Goal: Transaction & Acquisition: Book appointment/travel/reservation

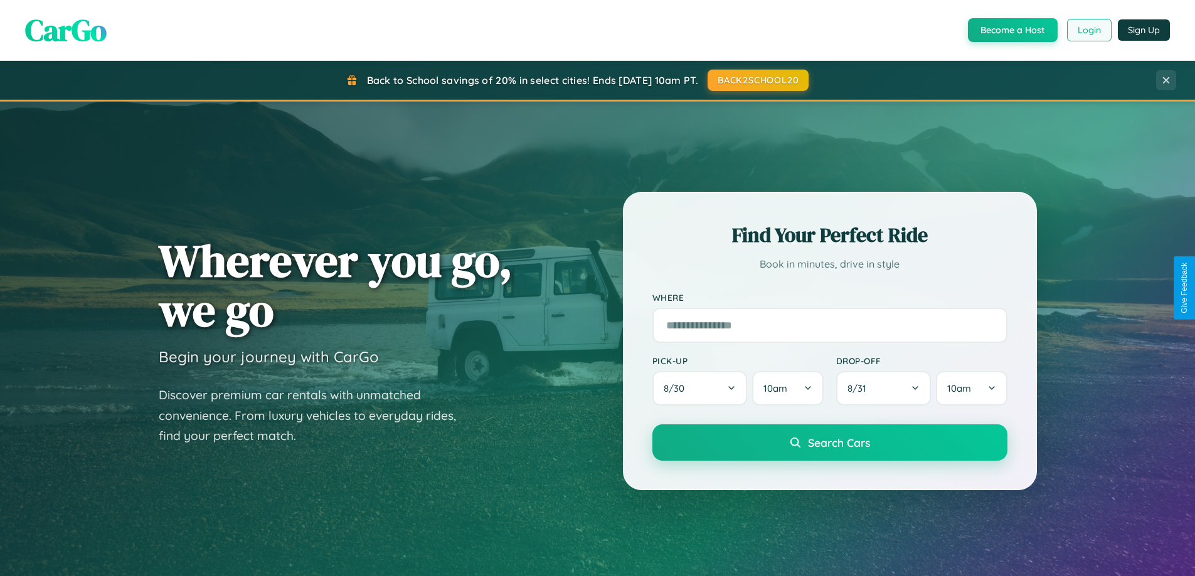
click at [1088, 30] on button "Login" at bounding box center [1089, 30] width 45 height 23
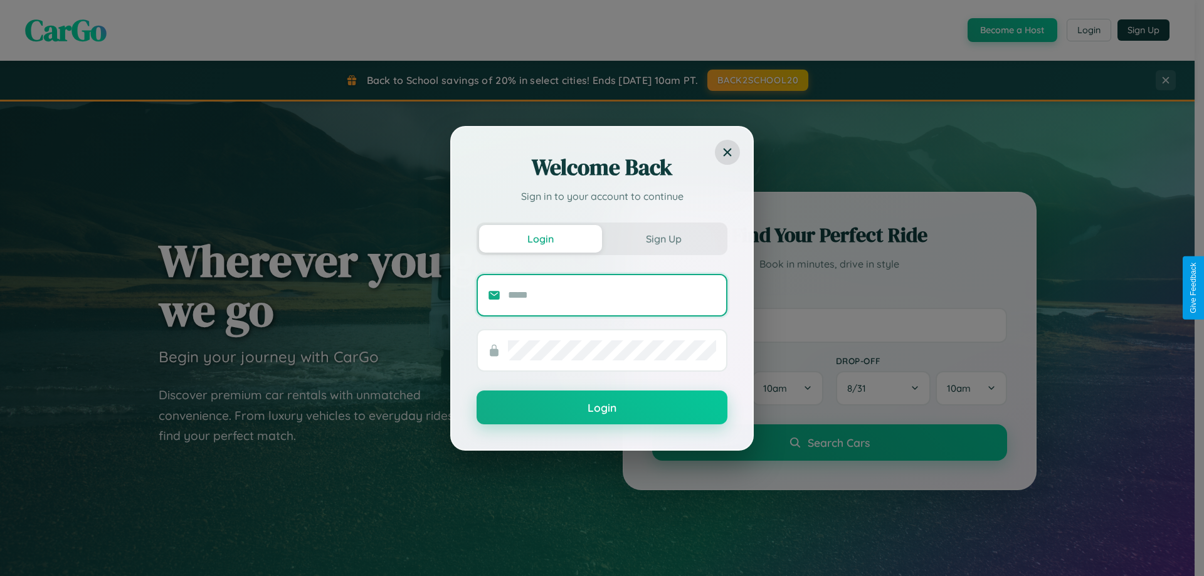
click at [612, 295] on input "text" at bounding box center [612, 295] width 208 height 20
type input "**********"
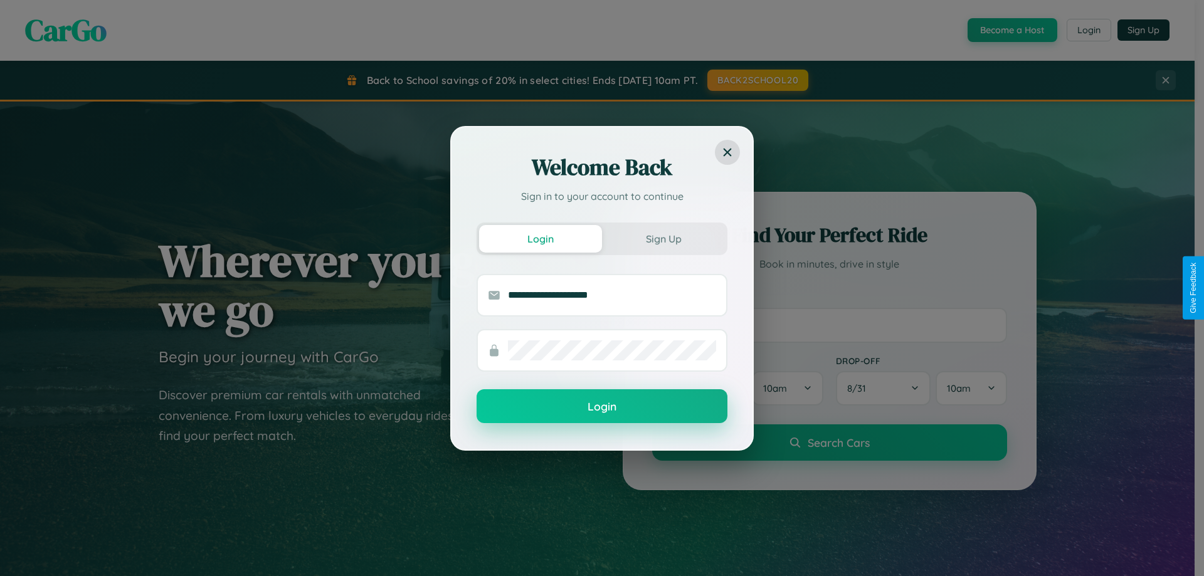
click at [602, 406] on button "Login" at bounding box center [602, 407] width 251 height 34
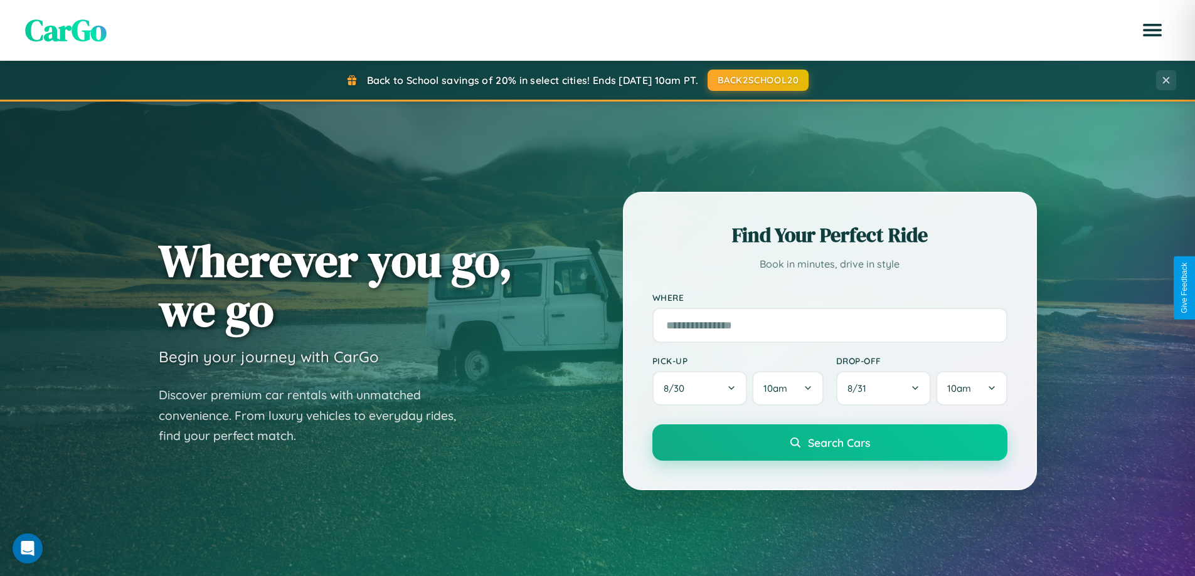
scroll to position [541, 0]
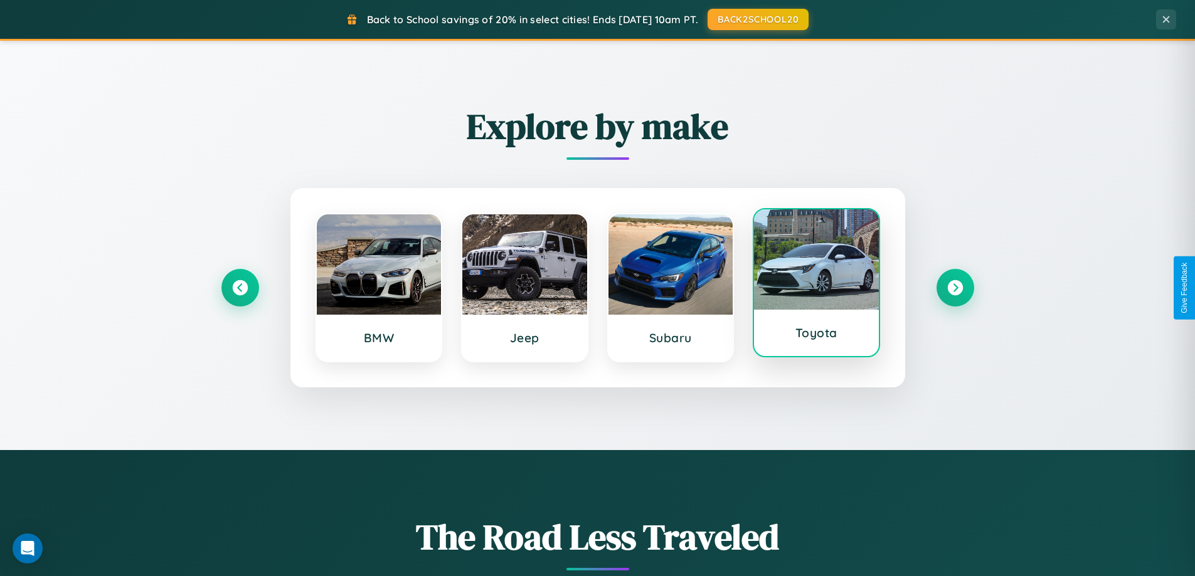
click at [816, 286] on div at bounding box center [816, 259] width 125 height 100
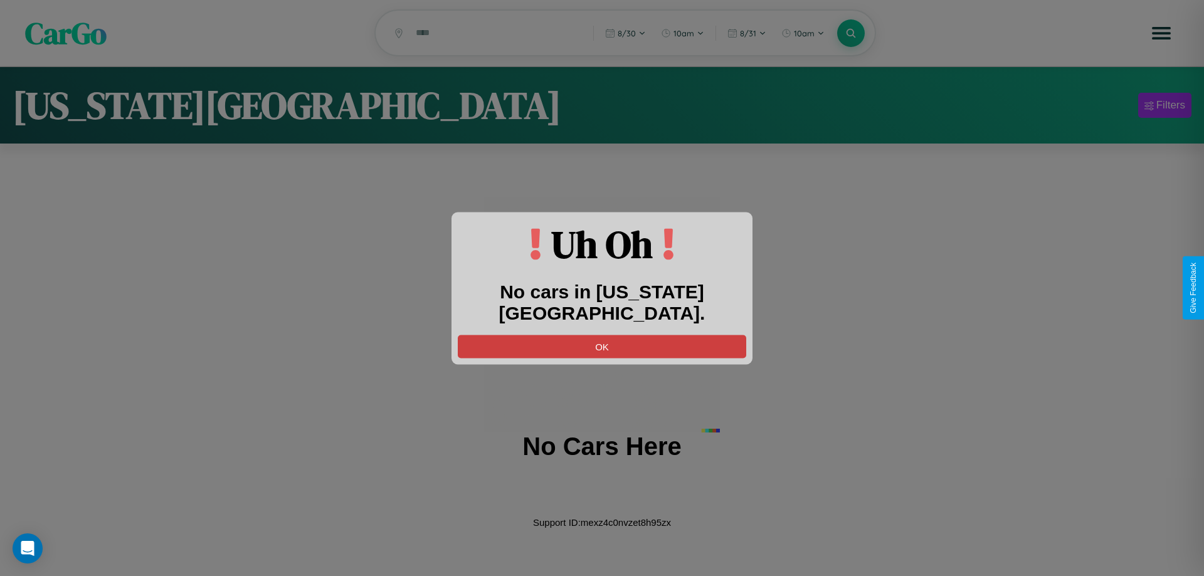
click at [602, 335] on button "OK" at bounding box center [602, 346] width 289 height 23
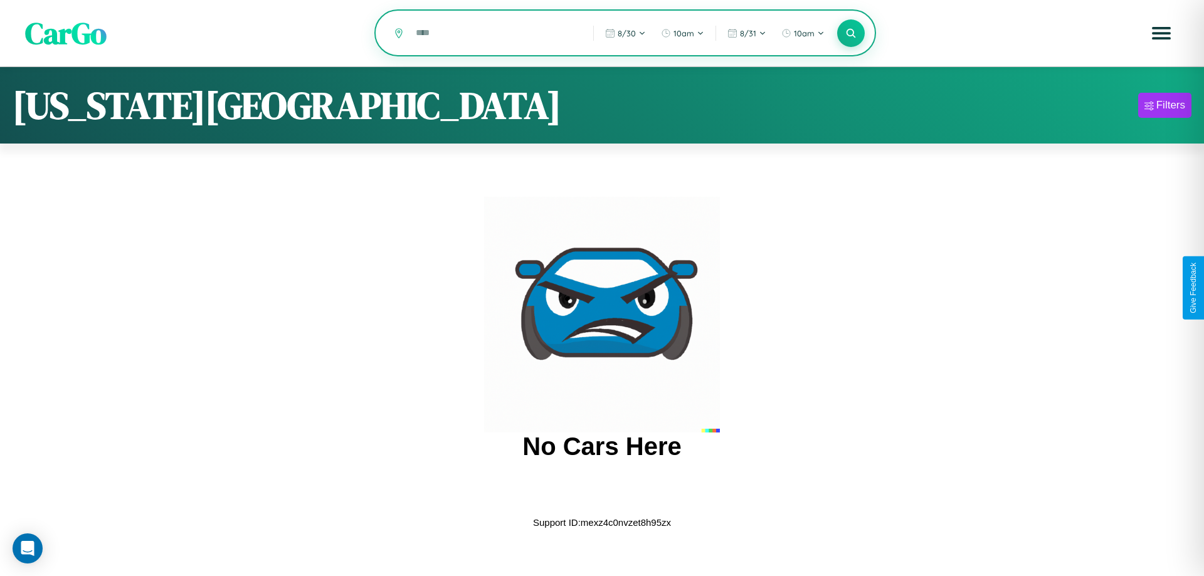
click at [496, 34] on input "text" at bounding box center [495, 33] width 171 height 22
click at [851, 34] on icon at bounding box center [851, 33] width 12 height 12
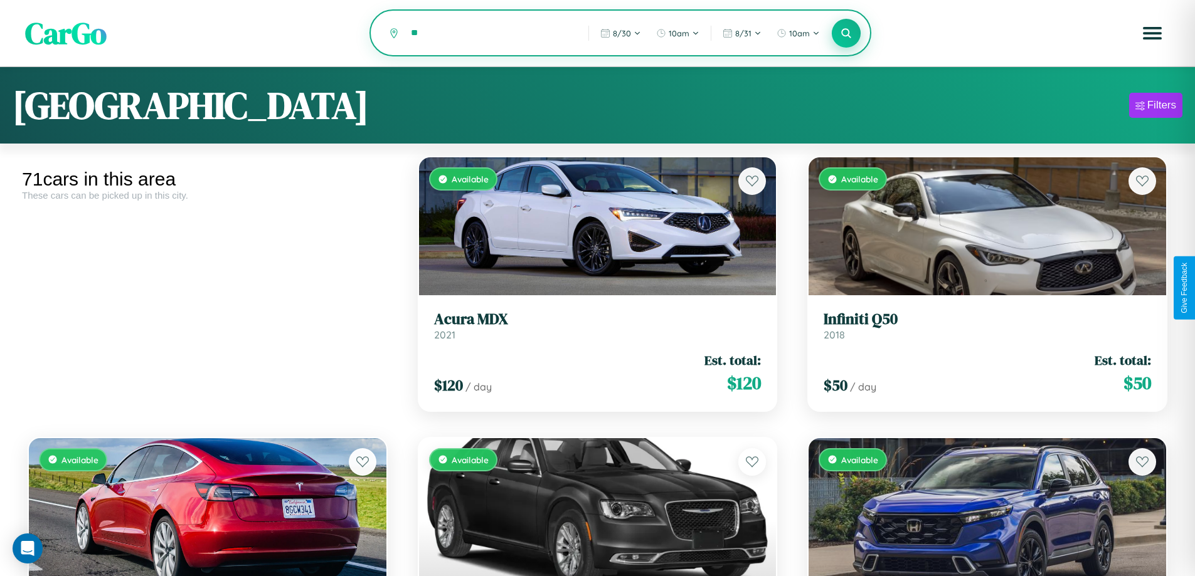
type input "*"
type input "*****"
click at [846, 34] on icon at bounding box center [846, 33] width 12 height 12
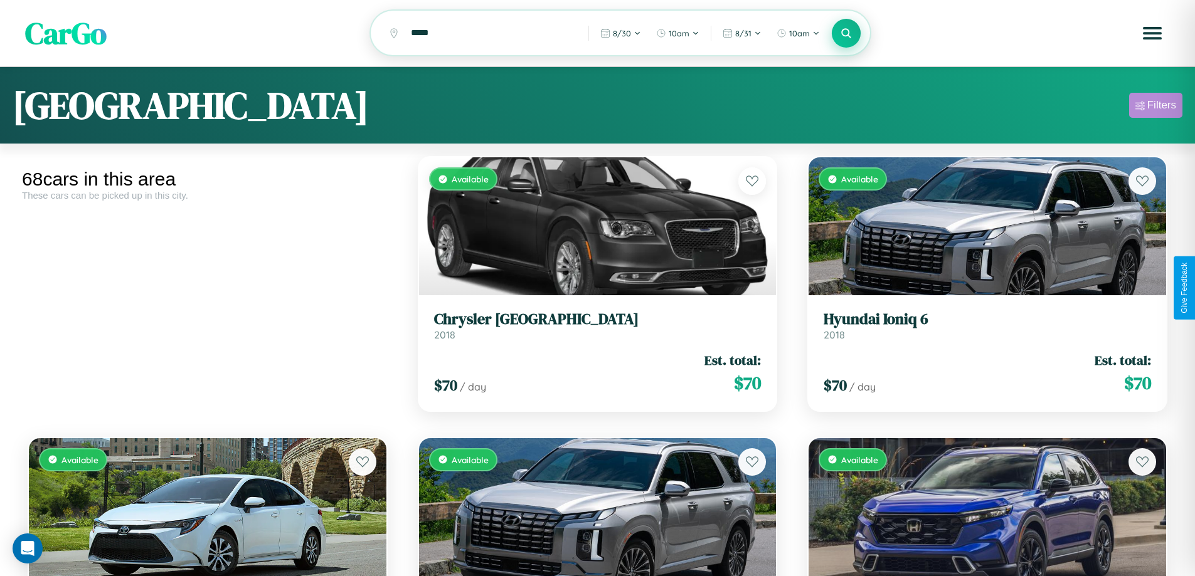
click at [1155, 107] on div "Filters" at bounding box center [1161, 105] width 29 height 13
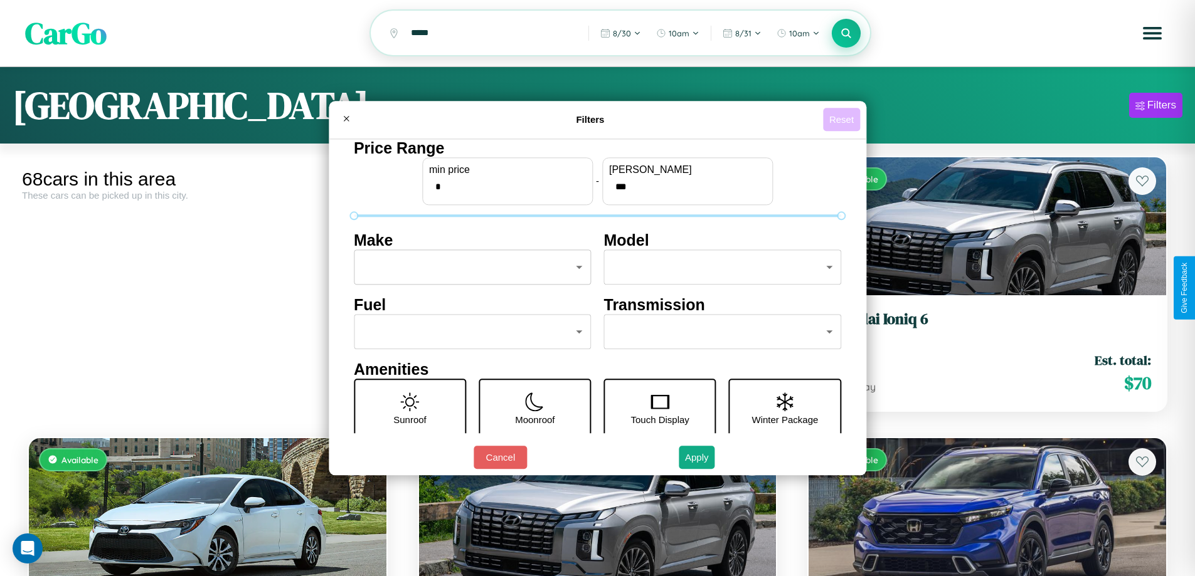
click at [843, 119] on button "Reset" at bounding box center [841, 119] width 37 height 23
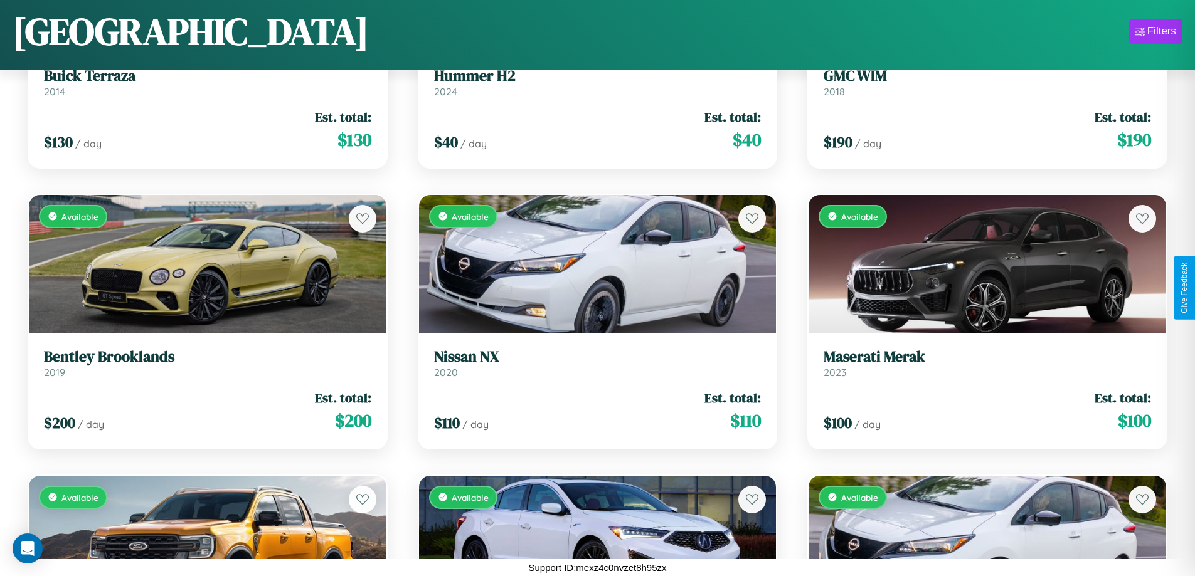
scroll to position [1581, 0]
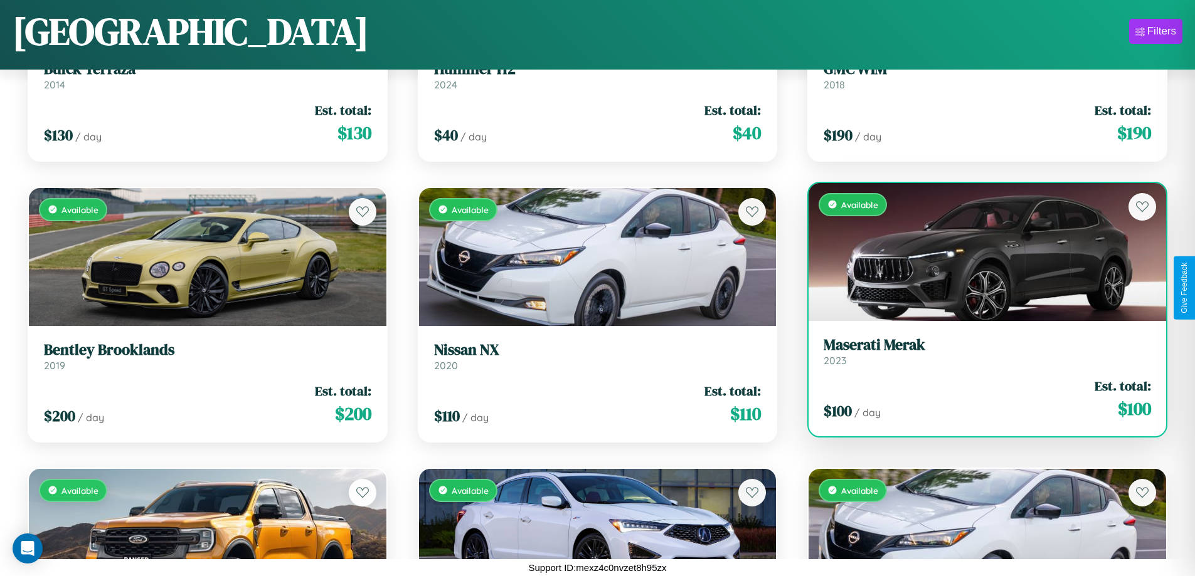
click at [979, 354] on h3 "Maserati Merak" at bounding box center [987, 345] width 327 height 18
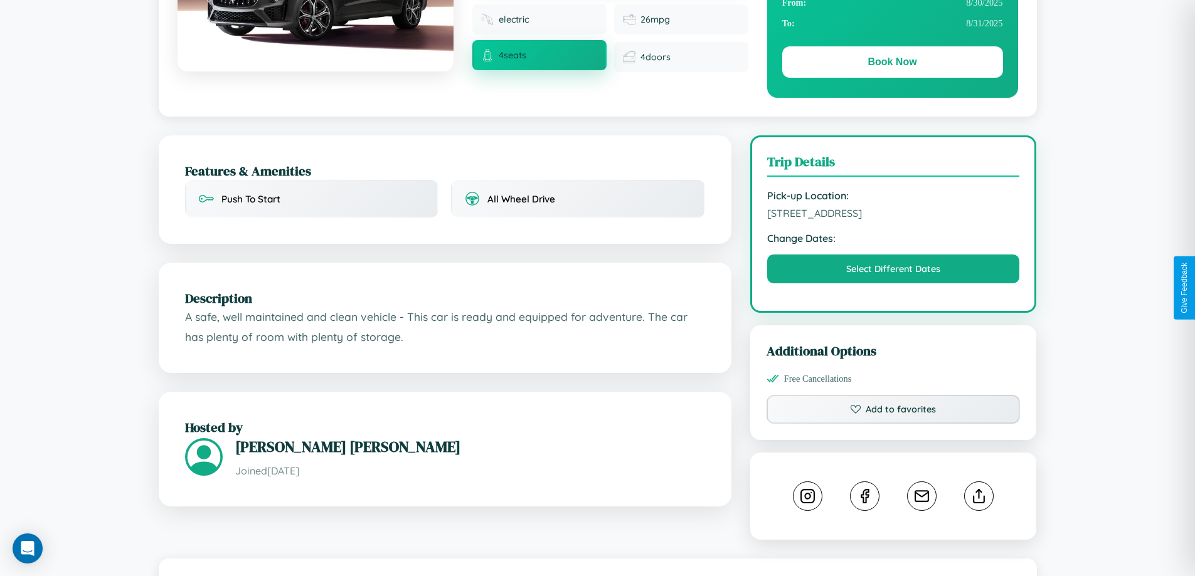
scroll to position [326, 0]
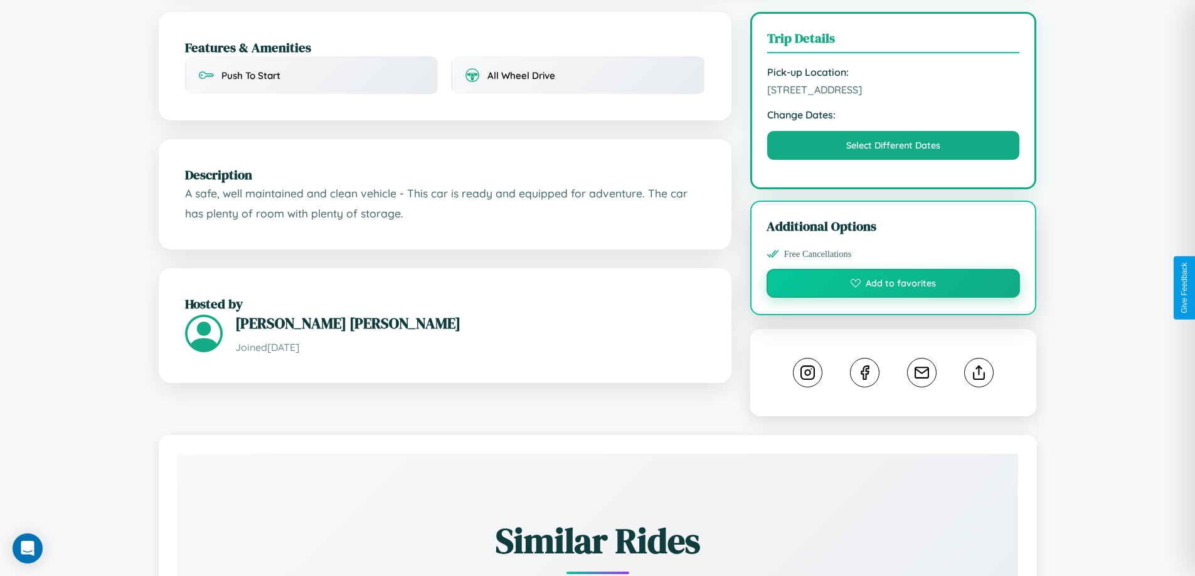
click at [893, 285] on button "Add to favorites" at bounding box center [893, 283] width 254 height 29
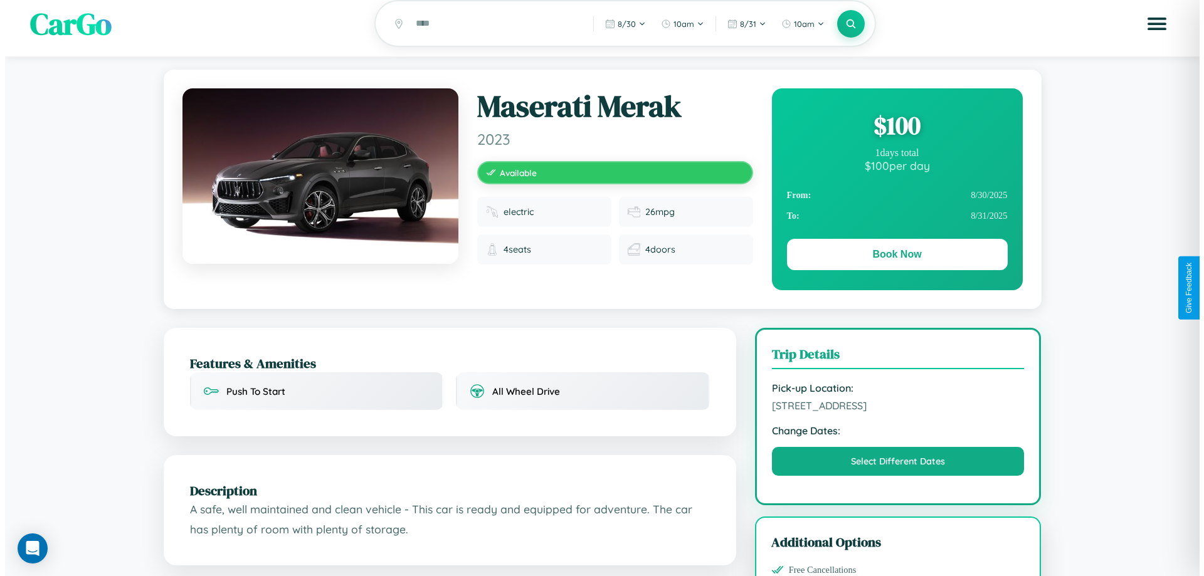
scroll to position [0, 0]
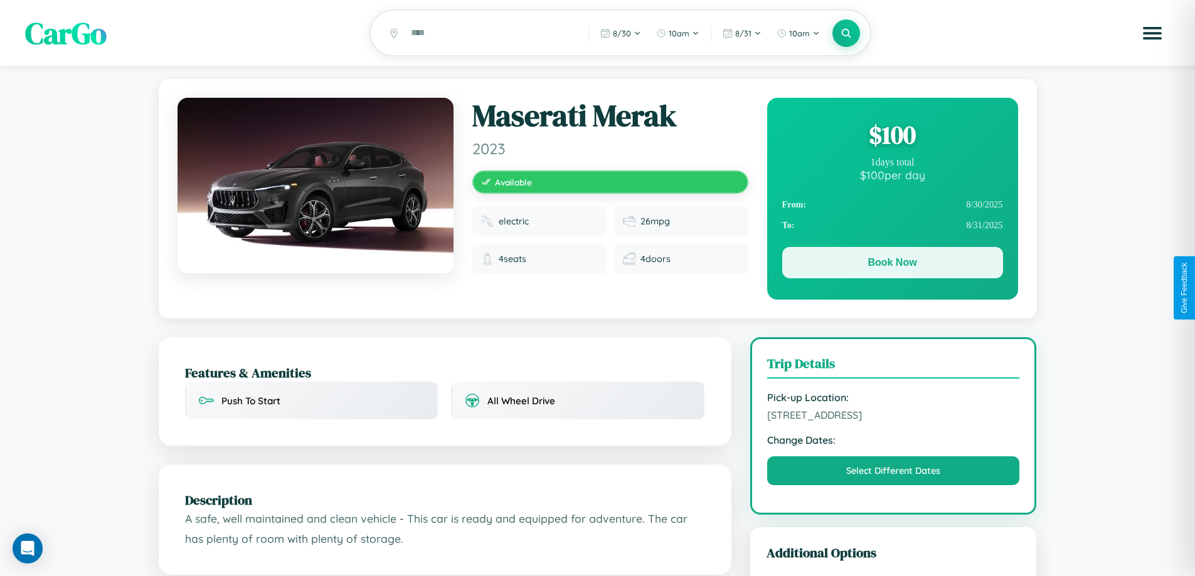
click at [892, 265] on button "Book Now" at bounding box center [892, 262] width 221 height 31
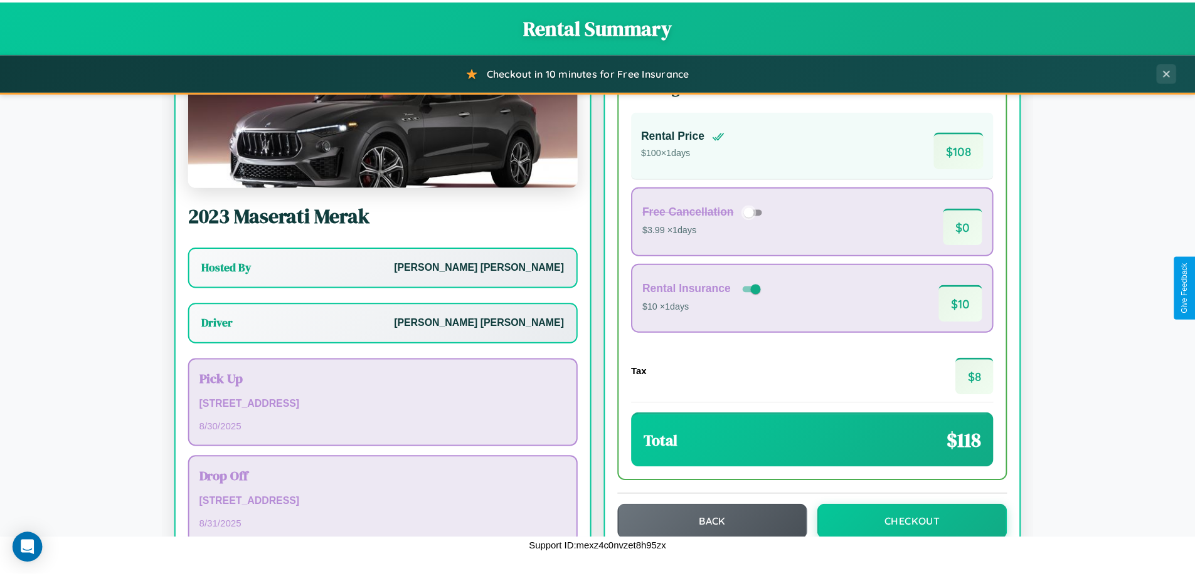
scroll to position [90, 0]
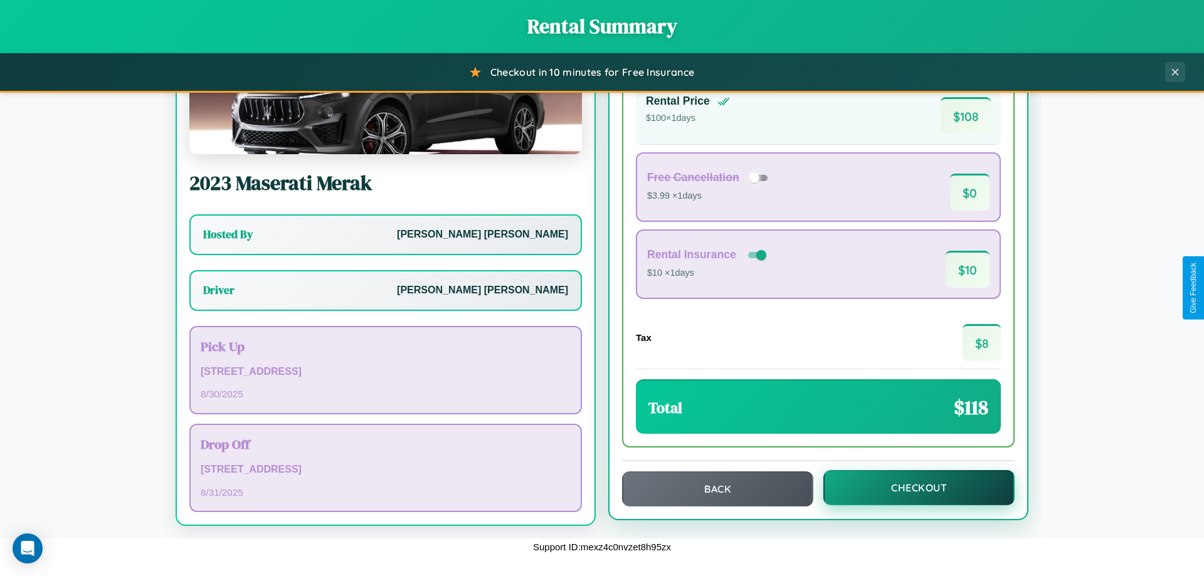
click at [911, 488] on button "Checkout" at bounding box center [919, 487] width 191 height 35
